Goal: Check status

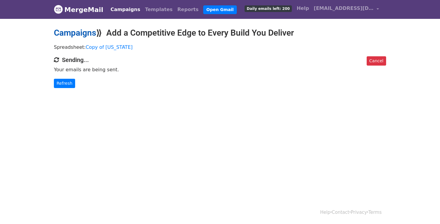
click at [85, 34] on link "Campaigns" at bounding box center [75, 33] width 42 height 10
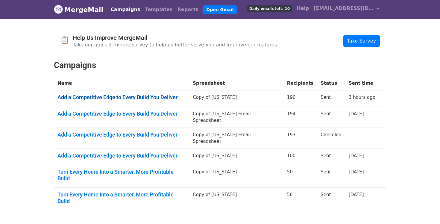
click at [161, 97] on link "Add a Competitive Edge to Every Build You Deliver" at bounding box center [121, 97] width 128 height 7
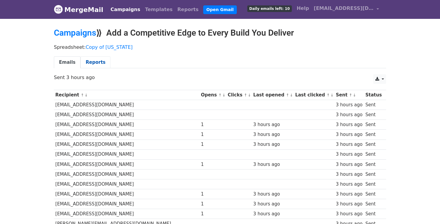
click at [95, 61] on link "Reports" at bounding box center [96, 62] width 30 height 12
click at [84, 29] on link "Campaigns" at bounding box center [75, 33] width 42 height 10
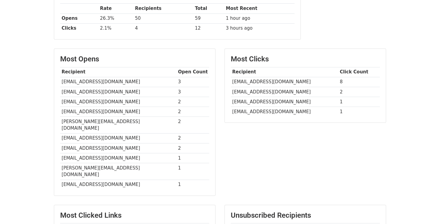
scroll to position [181, 0]
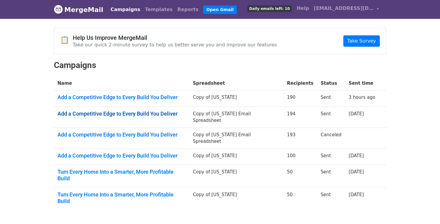
click at [156, 114] on link "Add a Competitive Edge to Every Build You Deliver" at bounding box center [121, 113] width 128 height 7
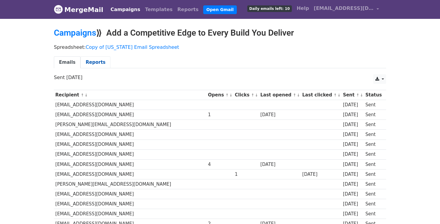
click at [89, 62] on link "Reports" at bounding box center [96, 62] width 30 height 12
